Goal: Information Seeking & Learning: Learn about a topic

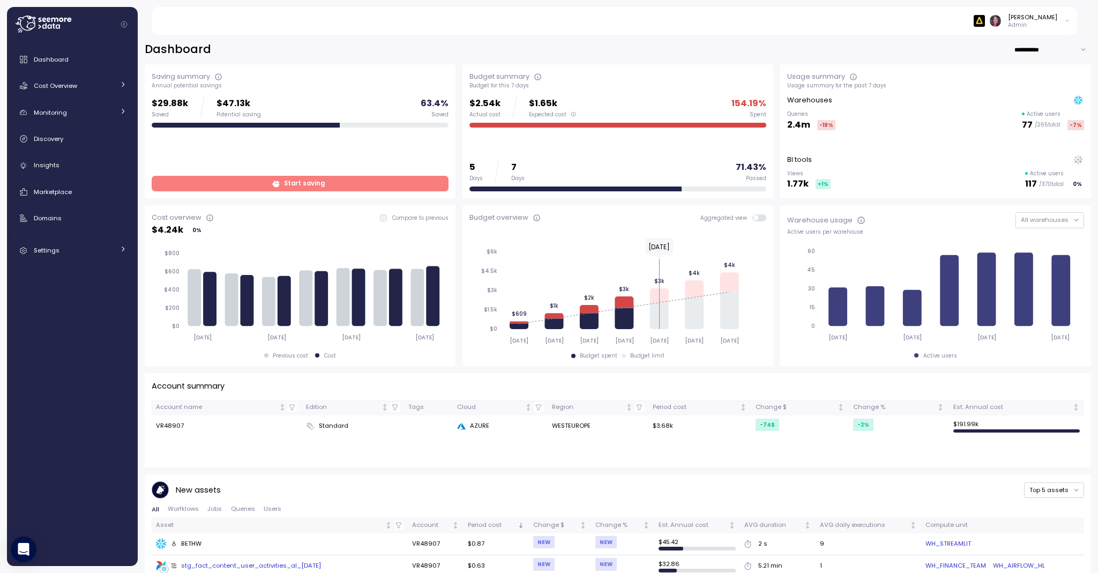
click at [985, 23] on img at bounding box center [979, 20] width 11 height 11
click at [1025, 70] on div "enable" at bounding box center [1018, 71] width 70 height 10
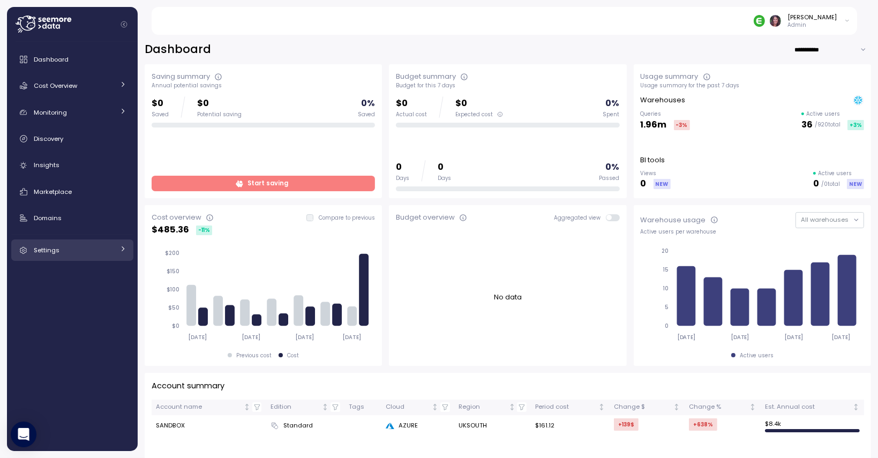
click at [78, 255] on div "Settings" at bounding box center [74, 250] width 80 height 11
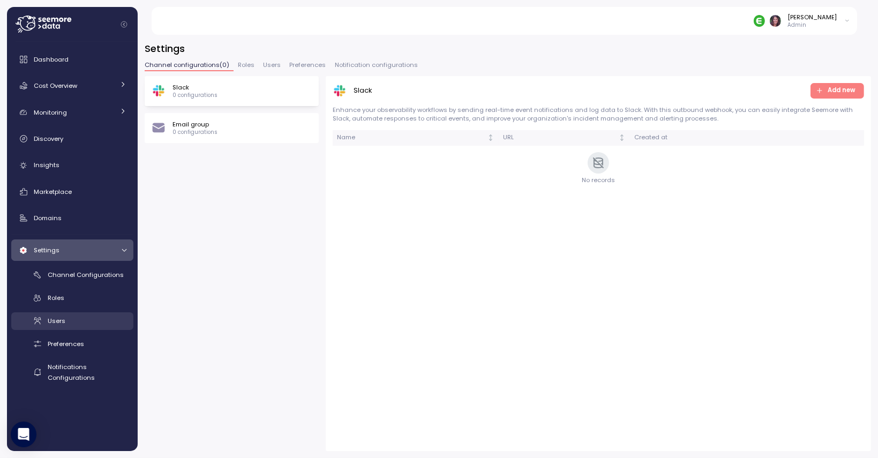
click at [77, 324] on div "Users" at bounding box center [87, 321] width 79 height 11
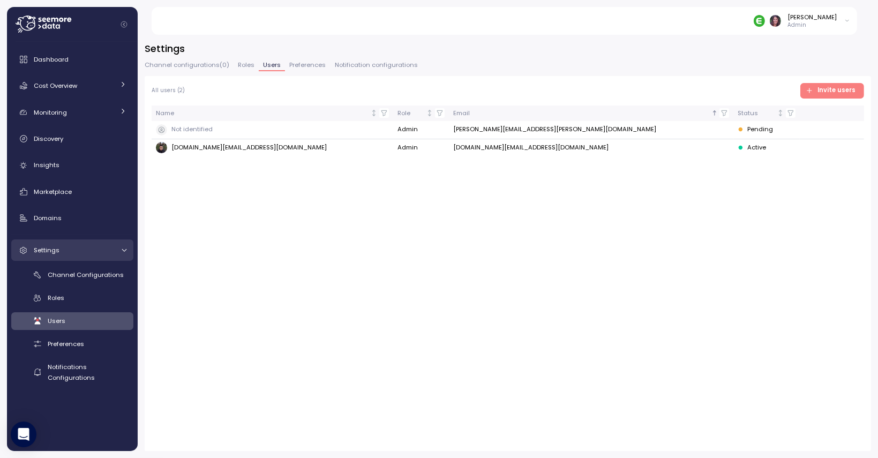
click at [72, 244] on link "Settings" at bounding box center [72, 250] width 122 height 21
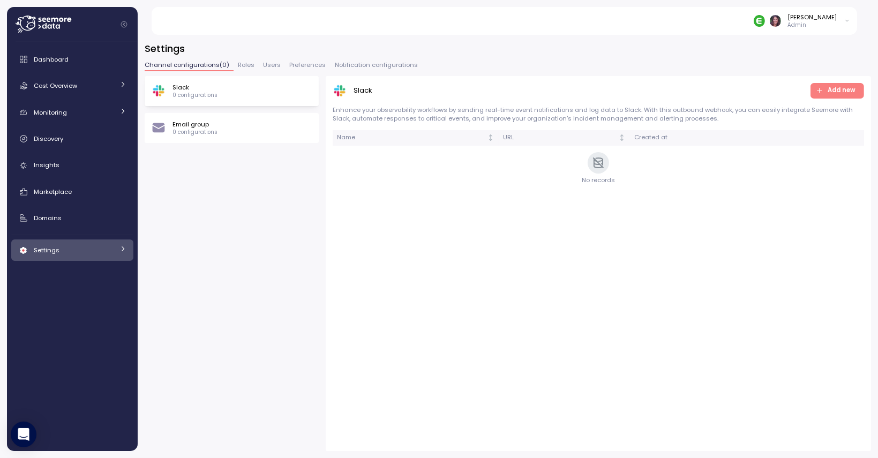
drag, startPoint x: 72, startPoint y: 244, endPoint x: 84, endPoint y: 244, distance: 11.8
click at [84, 244] on link "Settings" at bounding box center [72, 250] width 122 height 21
click at [100, 244] on link "Settings" at bounding box center [72, 250] width 122 height 21
click at [73, 251] on div "Settings" at bounding box center [74, 250] width 80 height 11
drag, startPoint x: 840, startPoint y: 184, endPoint x: 279, endPoint y: 213, distance: 561.9
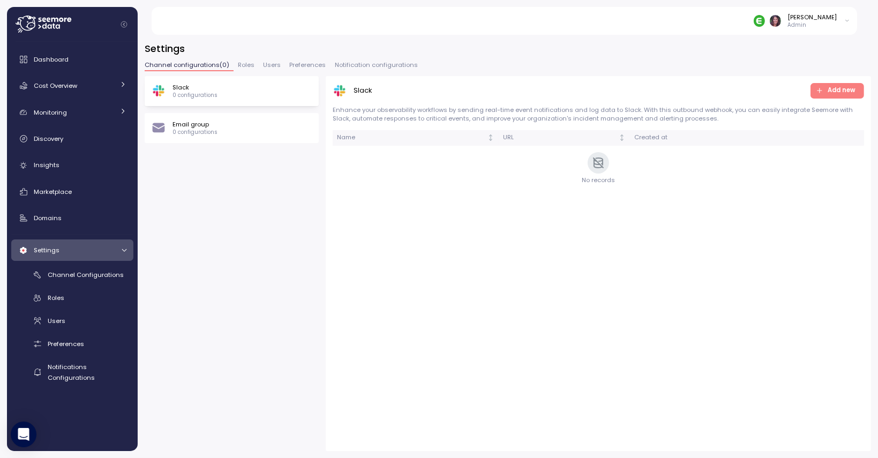
click at [279, 213] on div "Slack 0 configurations Email group 0 configurations Slack Add new Enhance your …" at bounding box center [508, 263] width 727 height 375
click at [267, 63] on span "Users" at bounding box center [272, 65] width 18 height 6
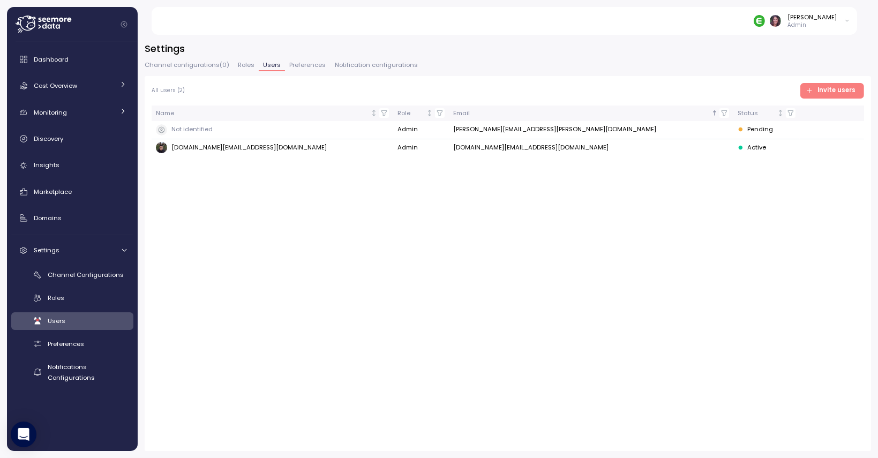
click at [765, 23] on img at bounding box center [759, 20] width 11 height 11
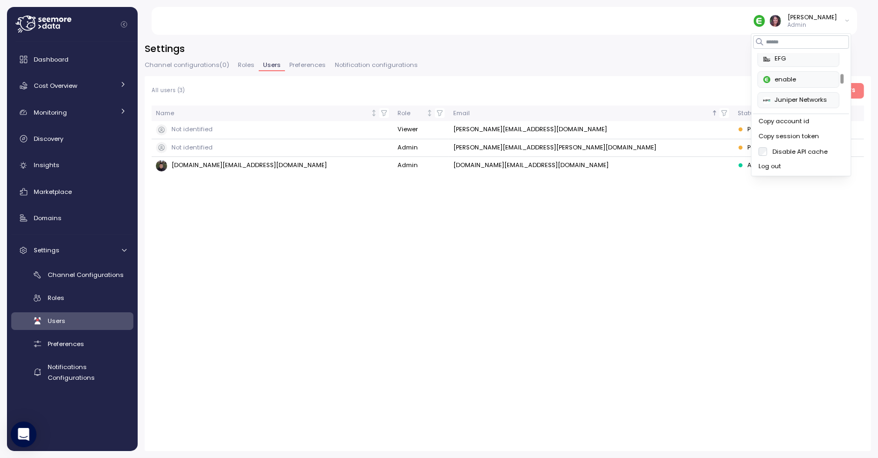
scroll to position [191, 0]
click at [802, 94] on div "Juniper Networks" at bounding box center [799, 97] width 70 height 10
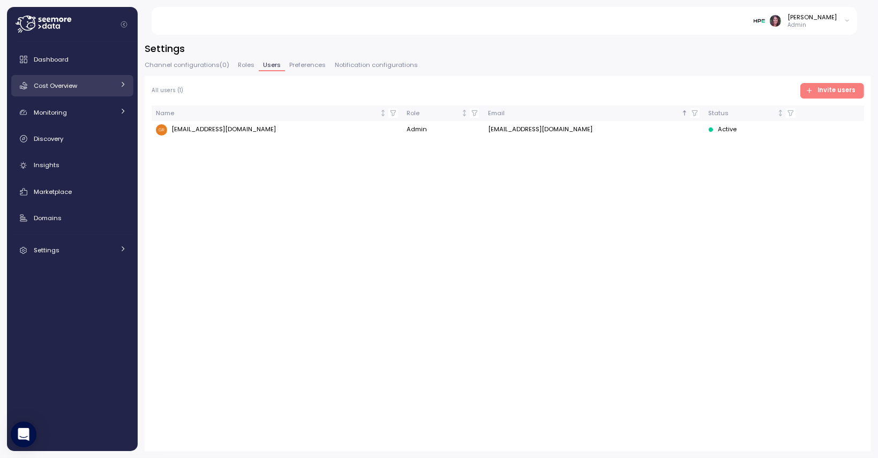
click at [51, 85] on span "Cost Overview" at bounding box center [55, 85] width 43 height 9
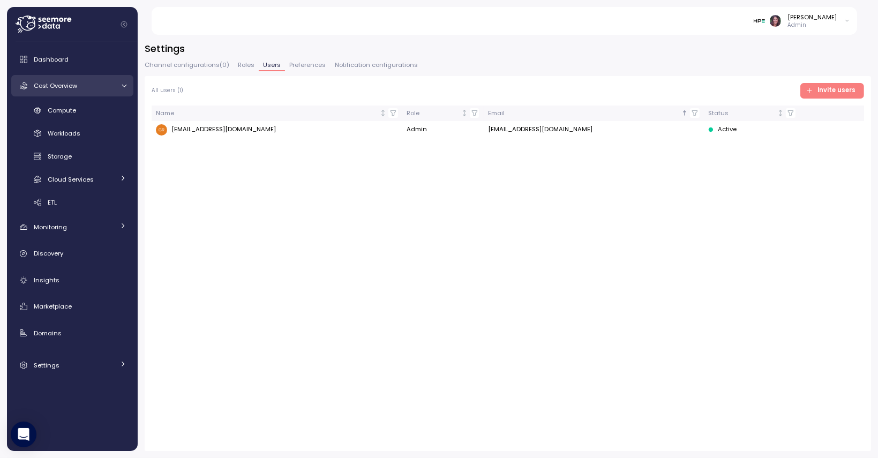
click at [68, 49] on link "Dashboard" at bounding box center [72, 59] width 122 height 21
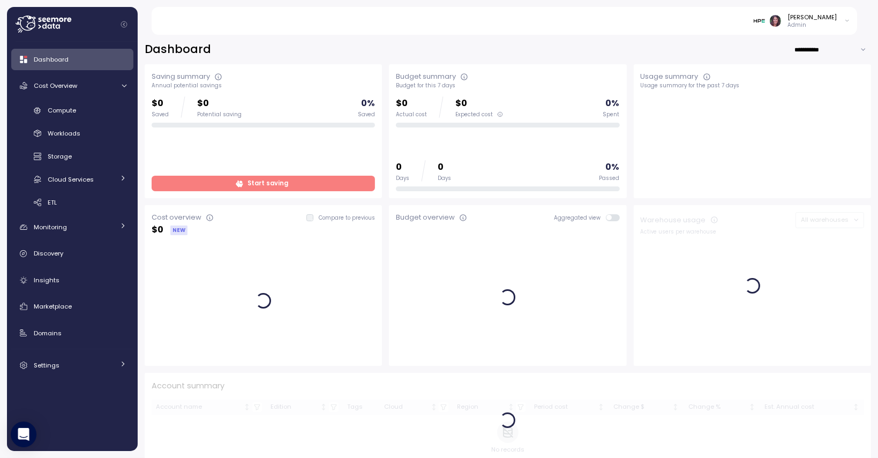
click at [90, 80] on div "Cost Overview" at bounding box center [74, 85] width 80 height 11
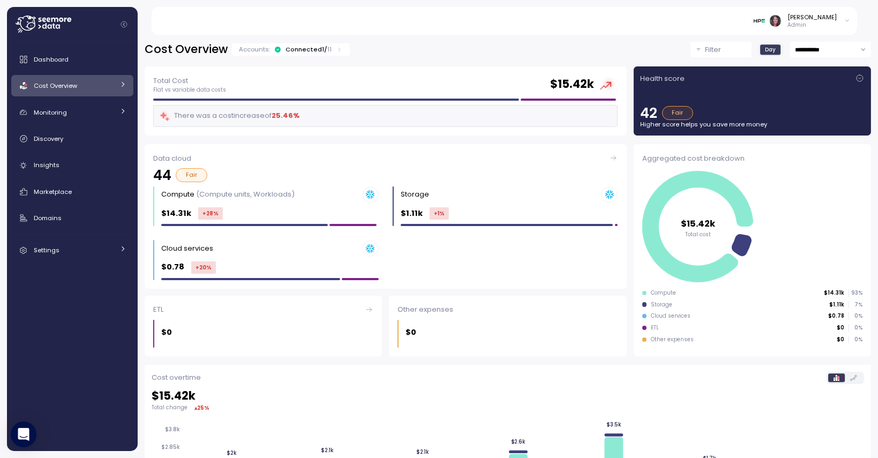
click at [821, 51] on input "**********" at bounding box center [831, 50] width 81 height 16
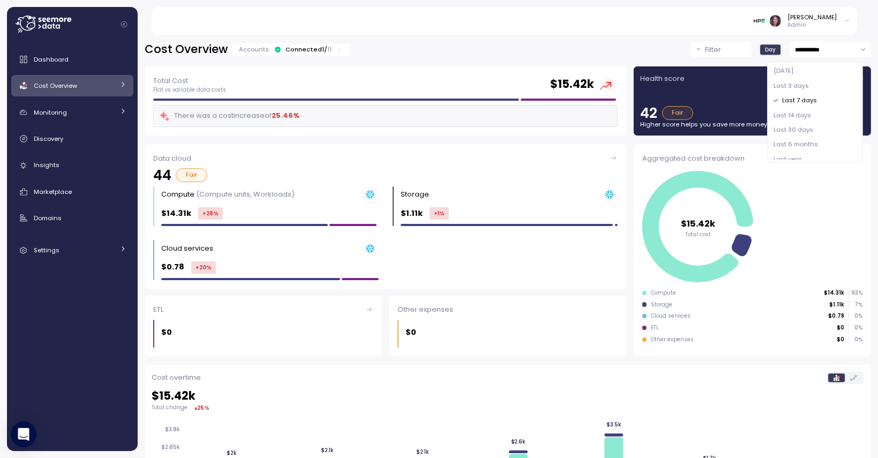
click at [814, 129] on div "Last 30 days" at bounding box center [815, 130] width 91 height 14
type input "**********"
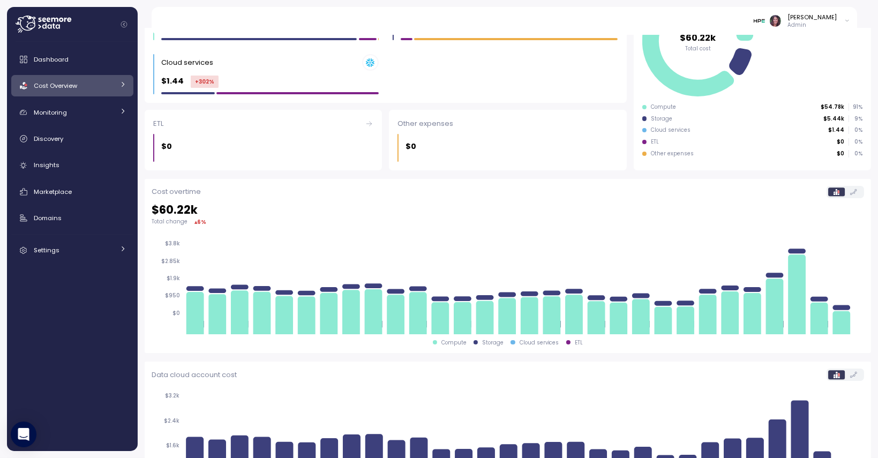
scroll to position [188, 0]
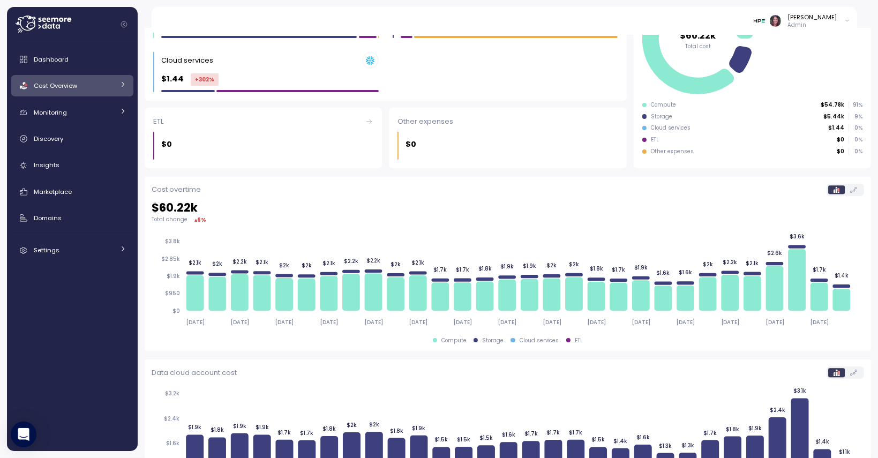
click at [427, 338] on div "Compute Storage Cloud services ETL" at bounding box center [508, 341] width 713 height 8
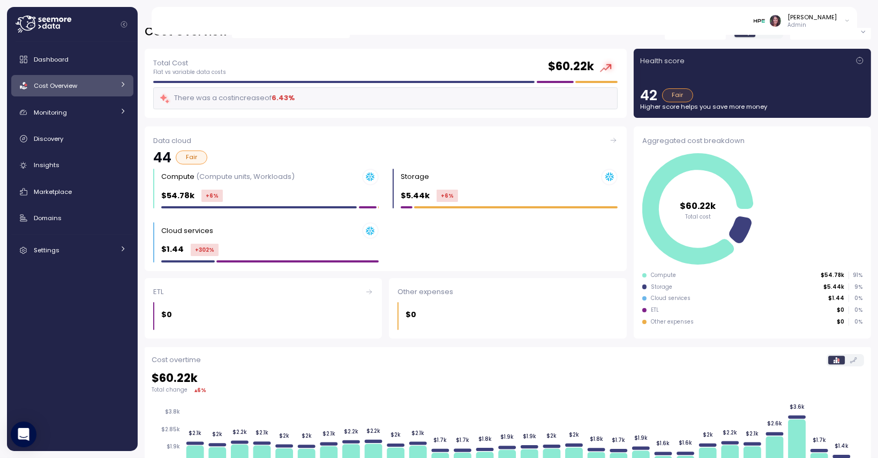
scroll to position [0, 0]
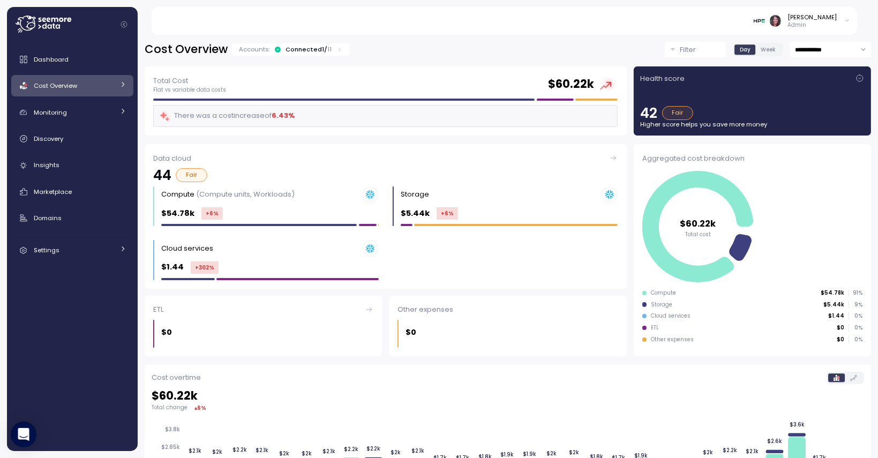
click at [665, 50] on button "Filter" at bounding box center [695, 50] width 61 height 16
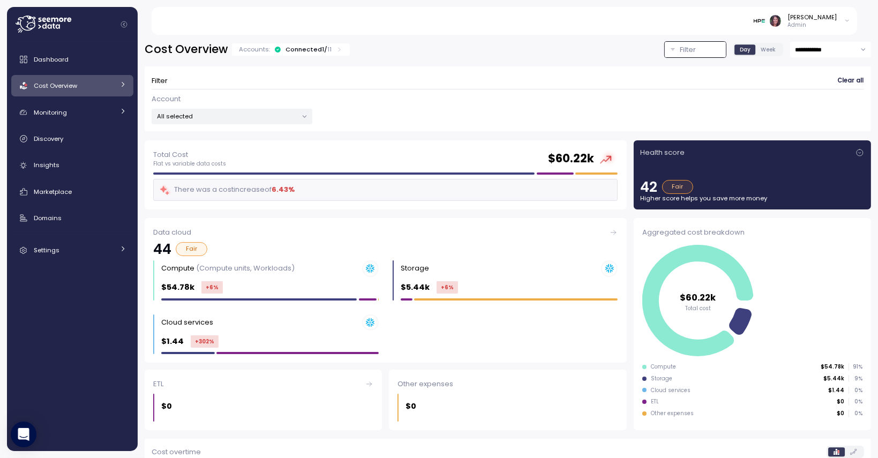
click at [250, 118] on p "All selected" at bounding box center [228, 116] width 140 height 9
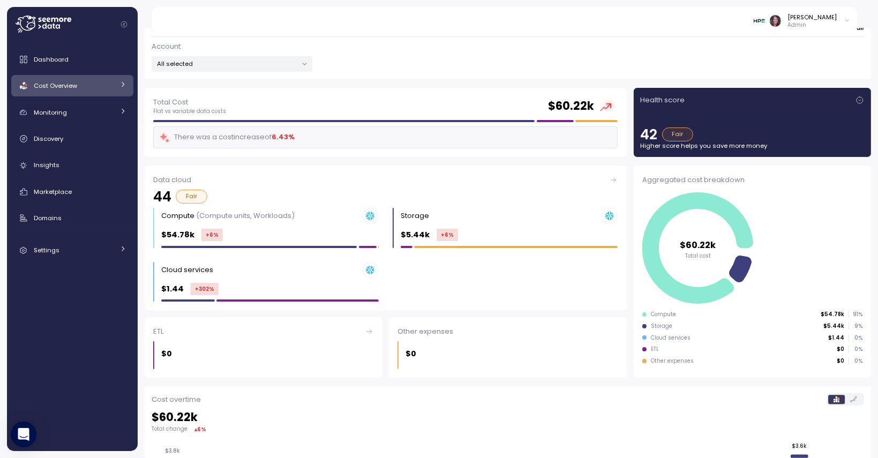
scroll to position [54, 0]
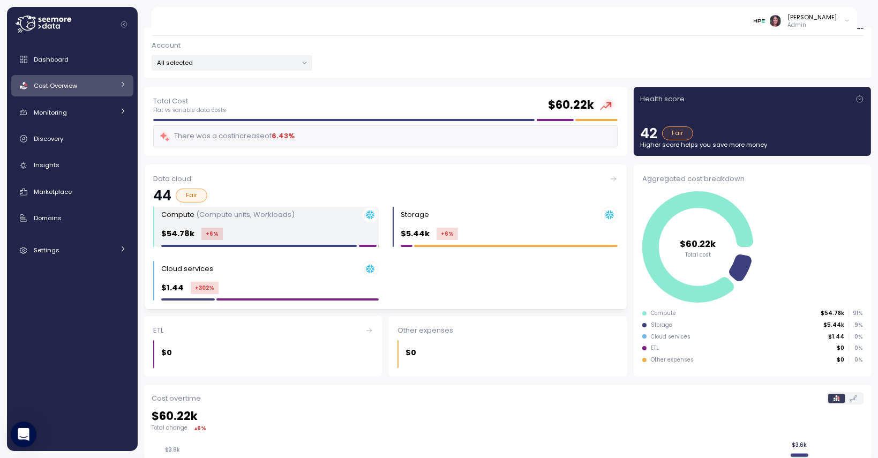
click at [249, 219] on p "(Compute units, Workloads)" at bounding box center [245, 215] width 99 height 10
